Goal: Task Accomplishment & Management: Use online tool/utility

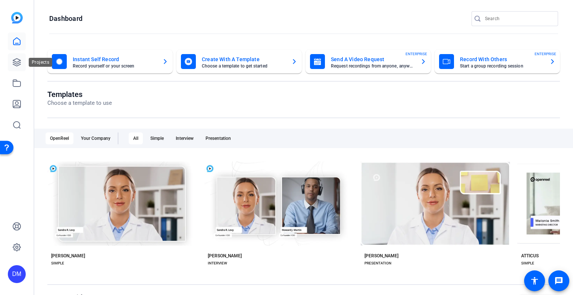
click at [22, 61] on link at bounding box center [17, 62] width 18 height 18
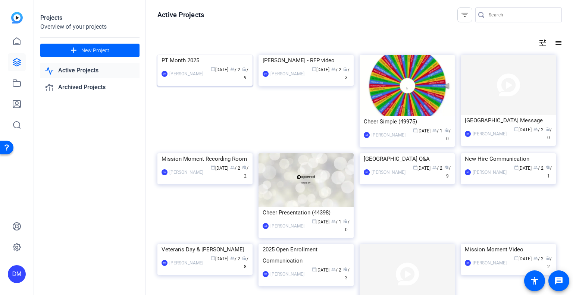
click at [189, 55] on img at bounding box center [204, 55] width 95 height 0
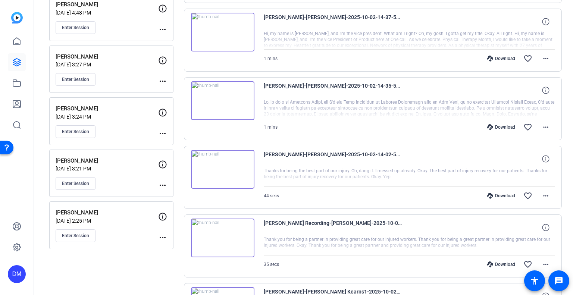
scroll to position [261, 0]
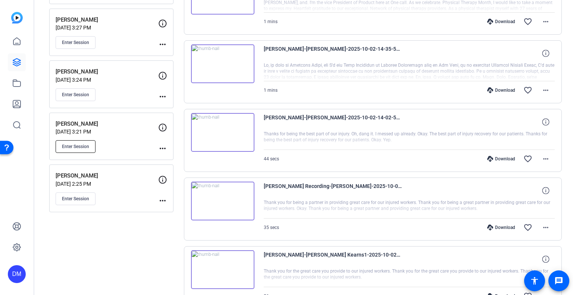
click at [84, 150] on button "Enter Session" at bounding box center [76, 146] width 40 height 13
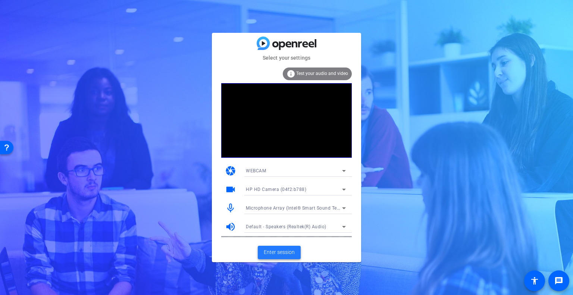
click at [282, 252] on span "Enter session" at bounding box center [279, 253] width 31 height 8
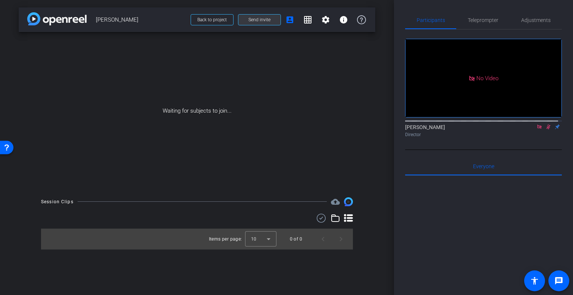
click at [263, 23] on span at bounding box center [259, 20] width 42 height 18
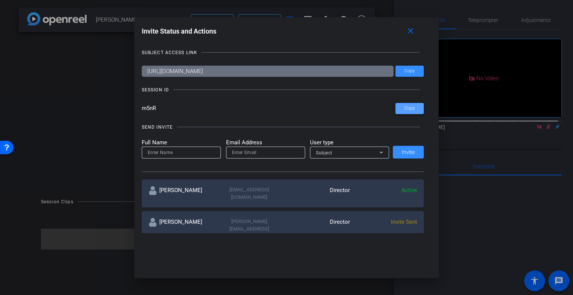
click at [407, 110] on span "Copy" at bounding box center [410, 109] width 10 height 6
click at [413, 31] on mat-icon "close" at bounding box center [410, 30] width 9 height 9
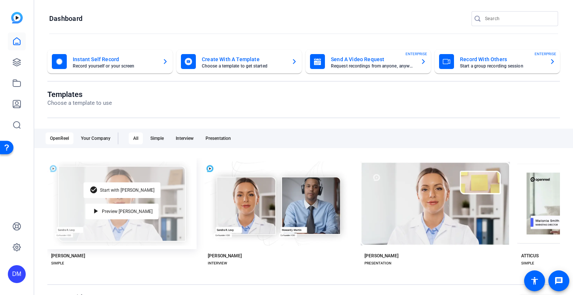
click at [102, 222] on div "check_circle Start with Matti play_arrow Preview Matti" at bounding box center [121, 203] width 149 height 91
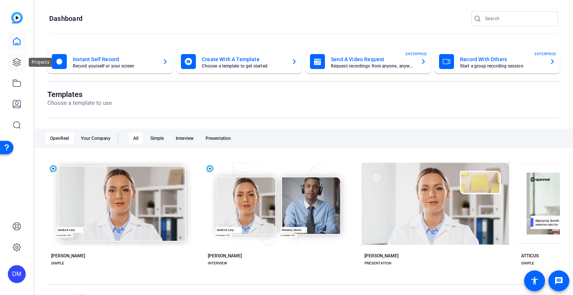
click at [19, 65] on icon at bounding box center [16, 62] width 9 height 9
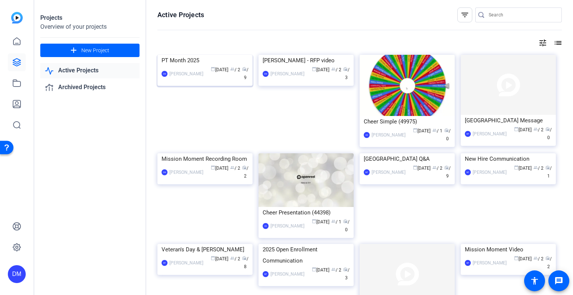
click at [201, 55] on img at bounding box center [204, 55] width 95 height 0
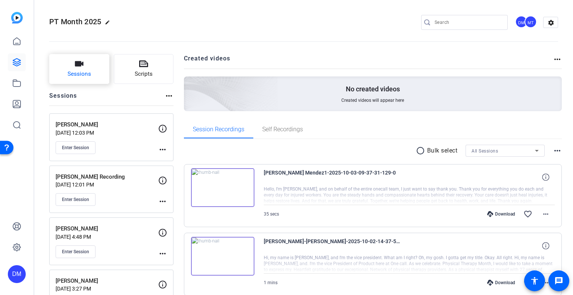
click at [81, 69] on button "Sessions" at bounding box center [79, 69] width 60 height 30
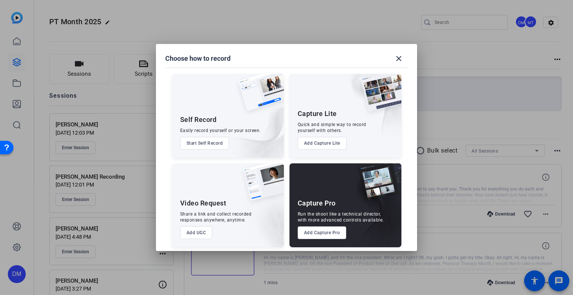
click at [314, 234] on button "Add Capture Pro" at bounding box center [322, 233] width 49 height 13
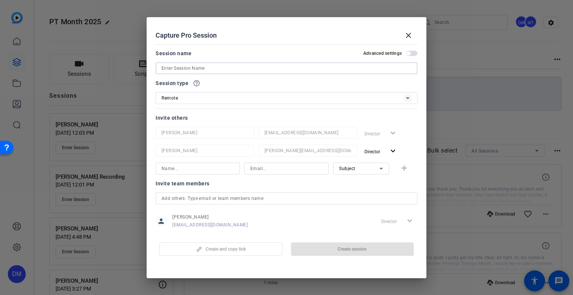
click at [233, 67] on input at bounding box center [287, 68] width 250 height 9
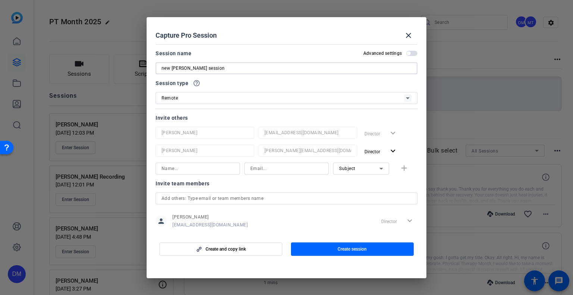
type input "new [PERSON_NAME] session"
click at [240, 46] on mat-dialog-content "Session name Advanced settings new kelli session Session type help_outline Remo…" at bounding box center [287, 137] width 280 height 192
click at [322, 249] on span "button" at bounding box center [352, 249] width 123 height 18
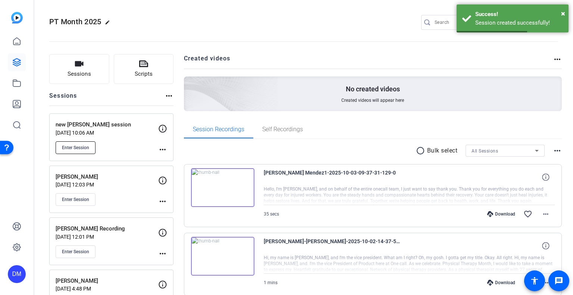
click at [90, 147] on button "Enter Session" at bounding box center [76, 147] width 40 height 13
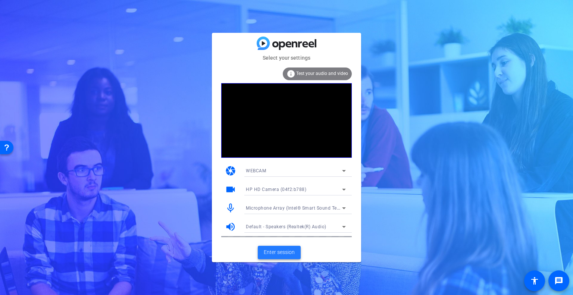
click at [270, 253] on span "Enter session" at bounding box center [279, 253] width 31 height 8
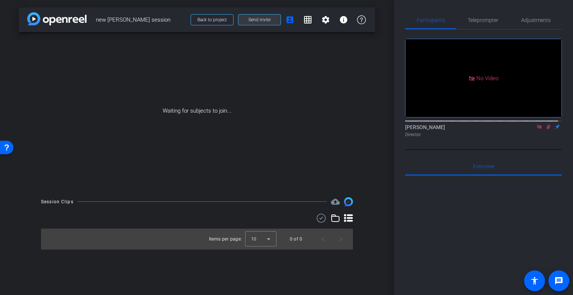
click at [256, 21] on span "Send invite" at bounding box center [260, 20] width 22 height 6
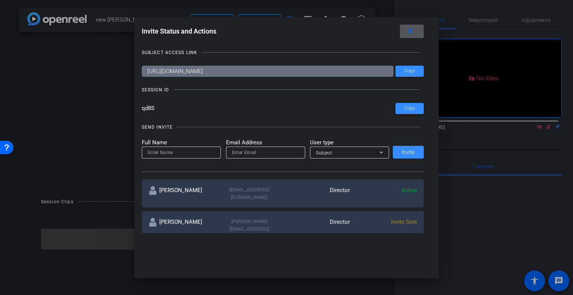
drag, startPoint x: 402, startPoint y: 106, endPoint x: 348, endPoint y: 235, distance: 139.9
click at [402, 106] on span at bounding box center [410, 109] width 28 height 18
click at [405, 32] on span at bounding box center [412, 31] width 24 height 18
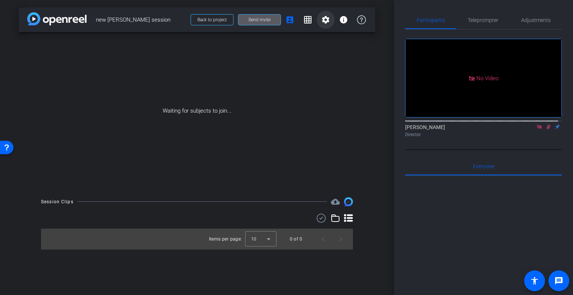
click at [332, 22] on span at bounding box center [326, 20] width 18 height 18
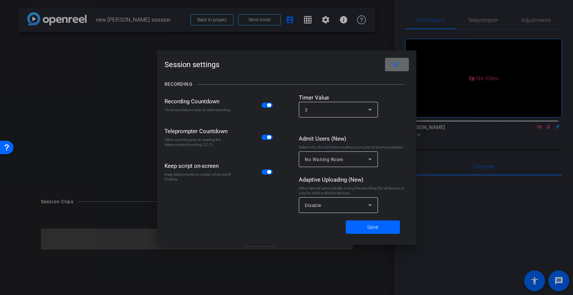
click at [391, 68] on mat-icon "close" at bounding box center [395, 64] width 9 height 9
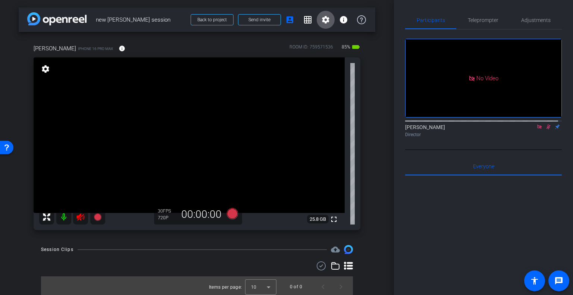
click at [77, 216] on icon at bounding box center [80, 216] width 8 height 7
click at [537, 129] on icon at bounding box center [540, 126] width 6 height 5
click at [546, 130] on mat-icon "flip" at bounding box center [548, 126] width 9 height 7
click at [537, 129] on icon at bounding box center [540, 126] width 6 height 5
click at [46, 68] on mat-icon "settings" at bounding box center [45, 69] width 10 height 9
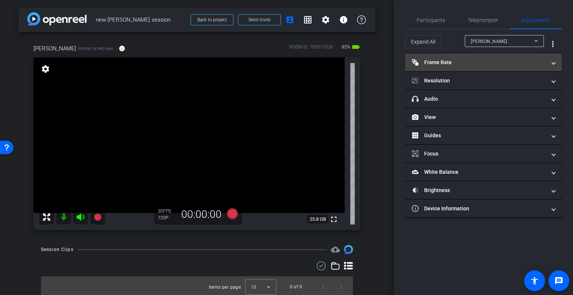
click at [479, 59] on mat-panel-title "Frame Rate Frame Rate" at bounding box center [479, 63] width 134 height 8
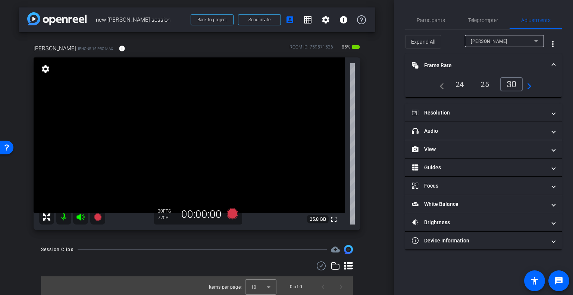
click at [463, 82] on div "24" at bounding box center [460, 84] width 20 height 13
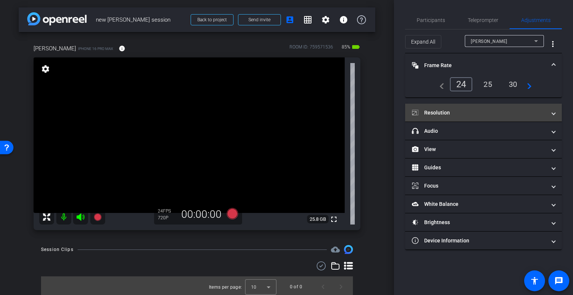
click at [455, 110] on mat-panel-title "Resolution" at bounding box center [479, 113] width 134 height 8
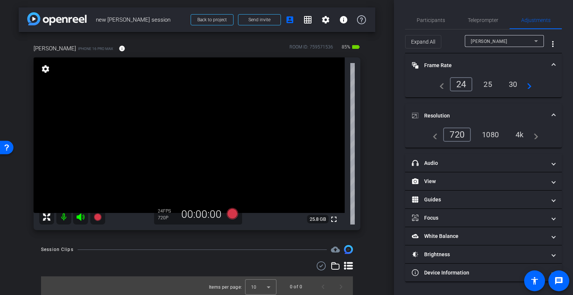
click at [525, 134] on div "4k" at bounding box center [519, 134] width 19 height 13
click at [551, 116] on span "Resolution" at bounding box center [482, 116] width 140 height 8
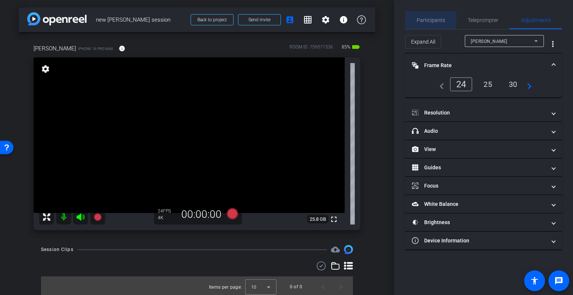
click at [434, 19] on span "Participants" at bounding box center [431, 20] width 28 height 5
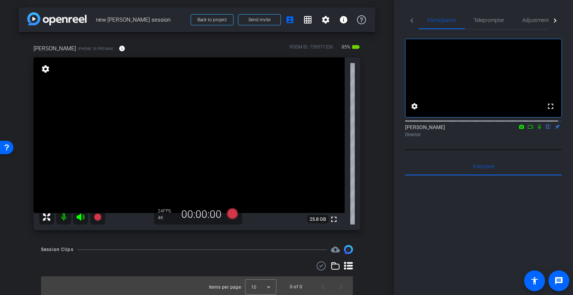
click at [46, 71] on mat-icon "settings" at bounding box center [45, 69] width 10 height 9
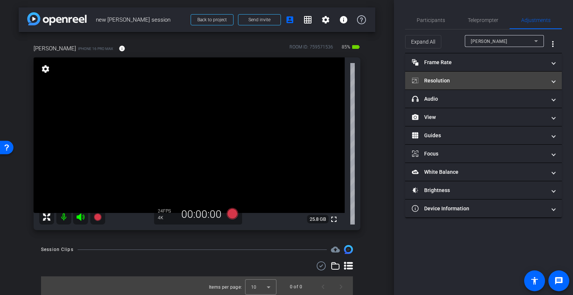
click at [462, 80] on mat-panel-title "Resolution" at bounding box center [479, 81] width 134 height 8
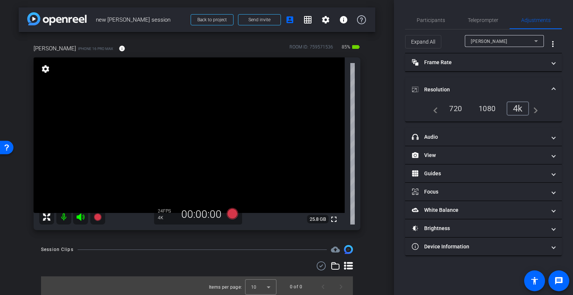
click at [458, 81] on mat-expansion-panel-header "Resolution" at bounding box center [483, 90] width 157 height 24
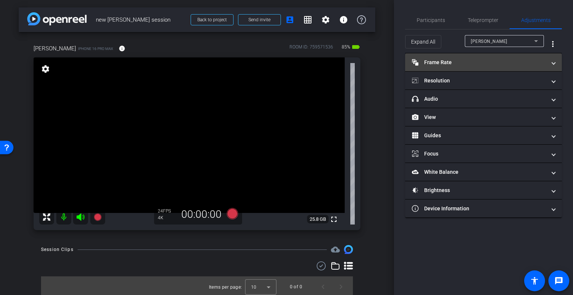
click at [461, 68] on mat-expansion-panel-header "Frame Rate Frame Rate" at bounding box center [483, 62] width 157 height 18
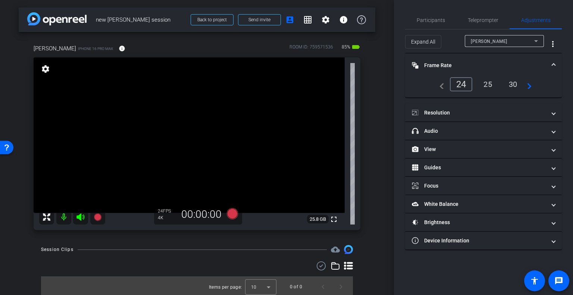
click at [461, 68] on mat-panel-title "Frame Rate Frame Rate" at bounding box center [479, 66] width 134 height 8
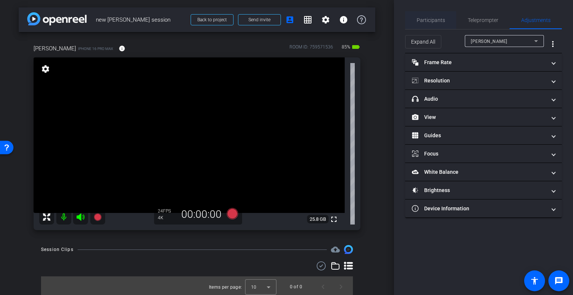
click at [430, 22] on span "Participants" at bounding box center [431, 20] width 28 height 5
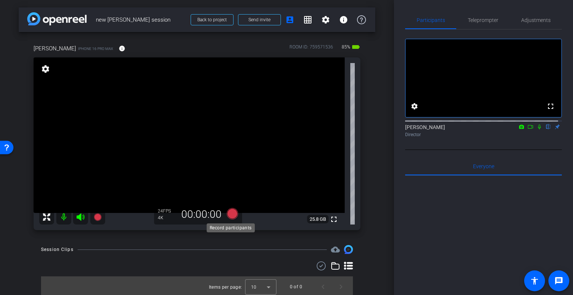
click at [227, 216] on icon at bounding box center [232, 213] width 11 height 11
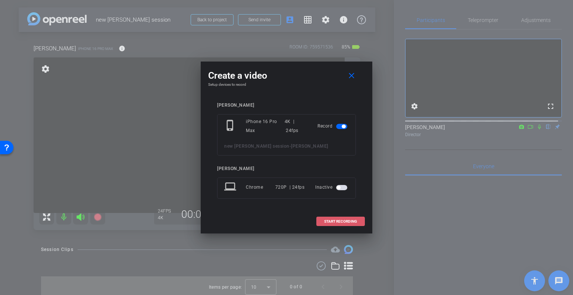
click at [349, 222] on span "START RECORDING" at bounding box center [340, 222] width 33 height 4
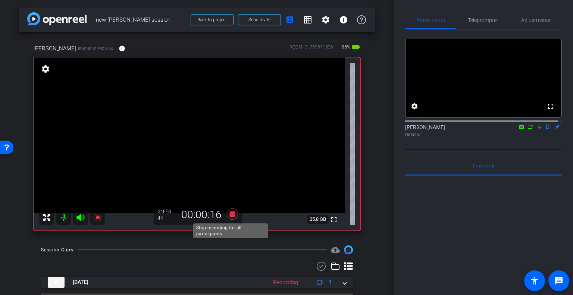
click at [227, 216] on icon at bounding box center [233, 213] width 18 height 13
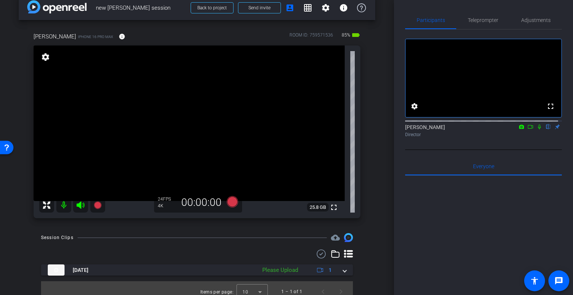
scroll to position [19, 0]
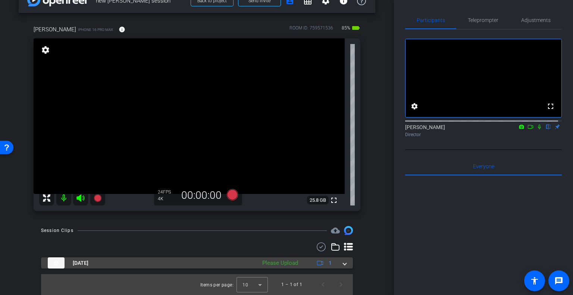
click at [343, 265] on span at bounding box center [344, 263] width 3 height 8
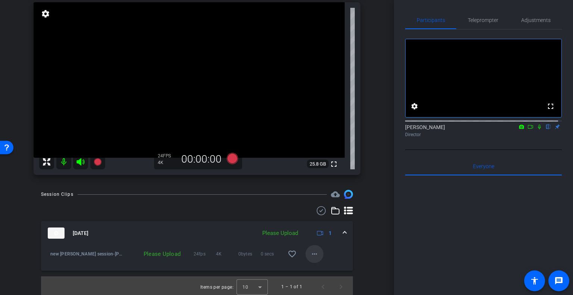
scroll to position [57, 0]
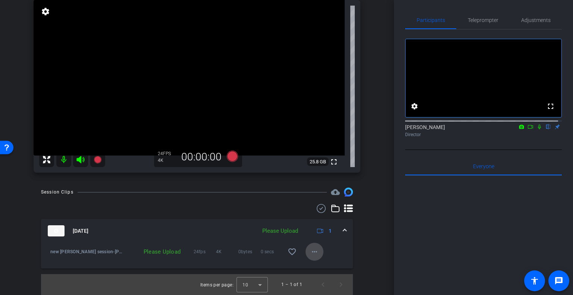
click at [310, 255] on mat-icon "more_horiz" at bounding box center [314, 251] width 9 height 9
click at [309, 266] on span "Upload" at bounding box center [323, 267] width 30 height 9
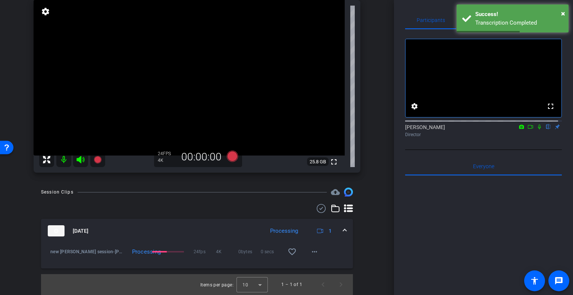
scroll to position [20, 0]
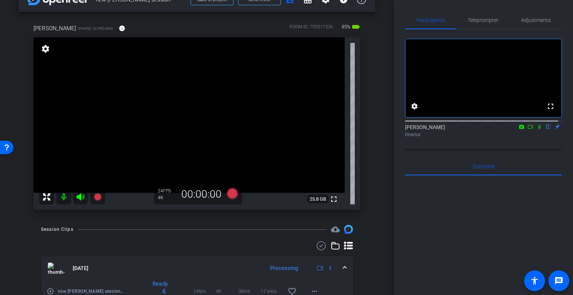
click at [528, 129] on icon at bounding box center [530, 127] width 5 height 4
click at [546, 129] on icon at bounding box center [549, 126] width 6 height 5
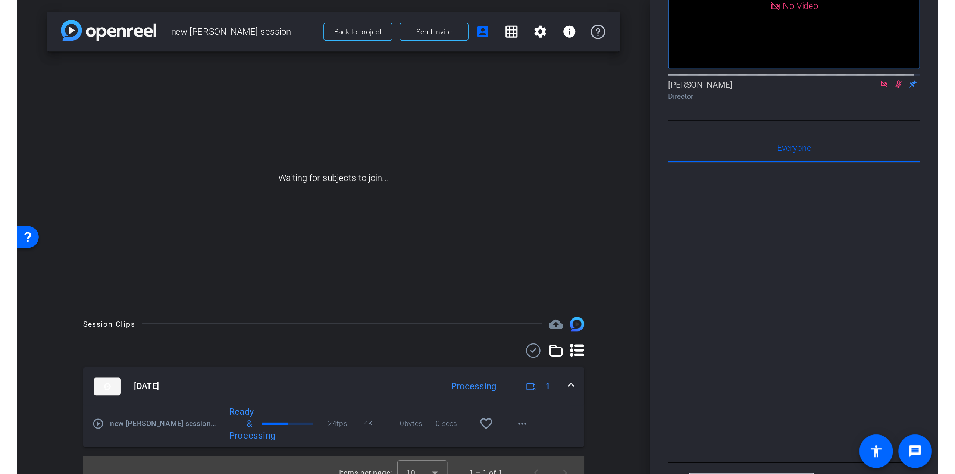
scroll to position [0, 0]
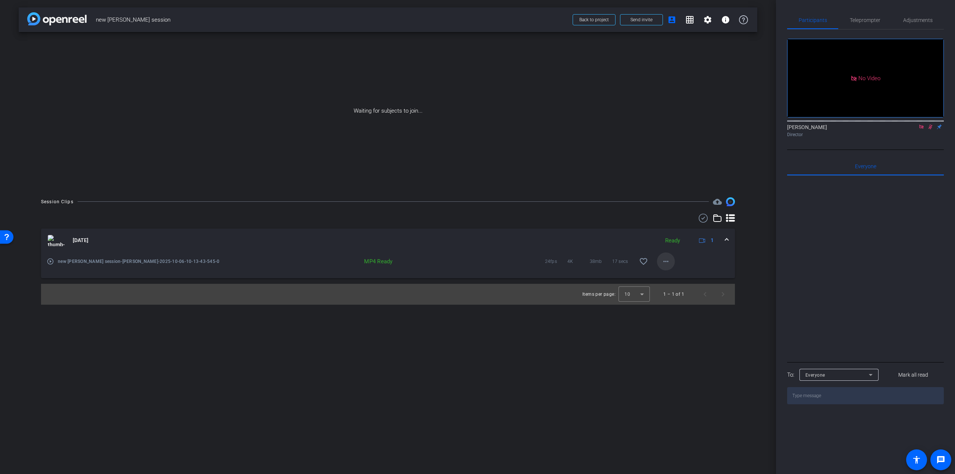
click at [573, 260] on mat-icon "more_horiz" at bounding box center [666, 261] width 9 height 9
click at [573, 295] on span "Download MP4" at bounding box center [685, 295] width 45 height 9
